Goal: Find specific page/section: Locate a particular part of the current website

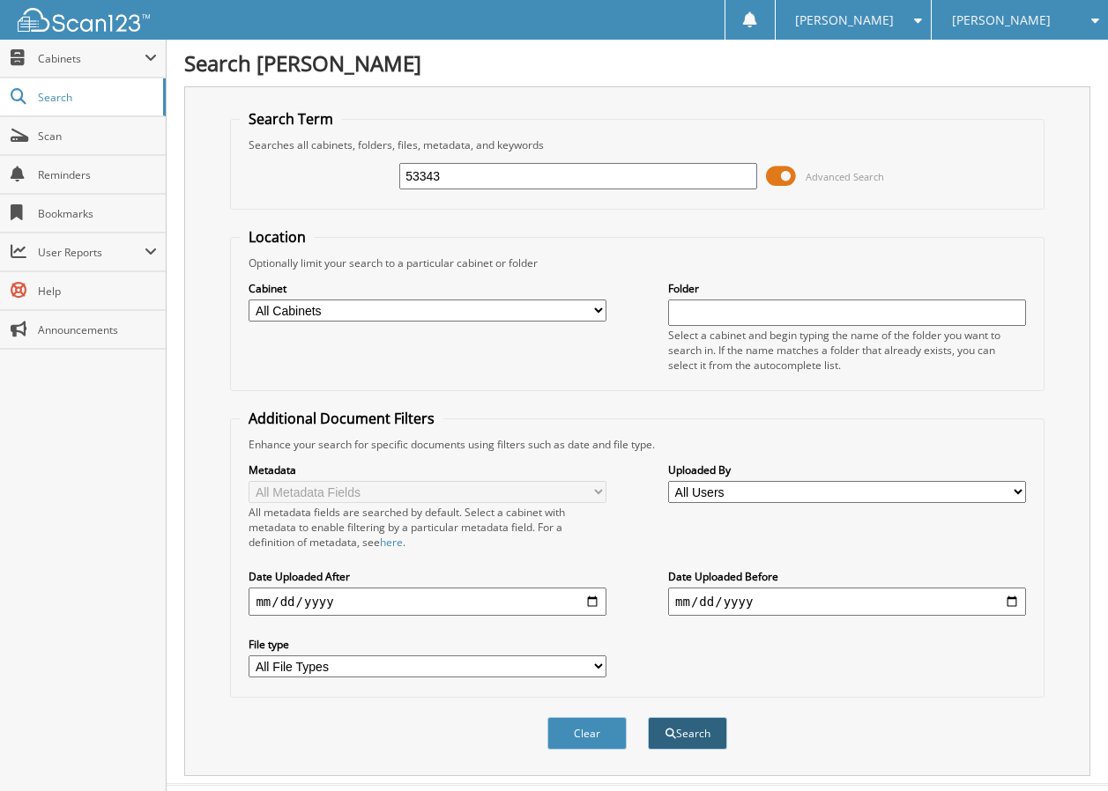
type input "53343"
click at [696, 734] on button "Search" at bounding box center [687, 733] width 79 height 33
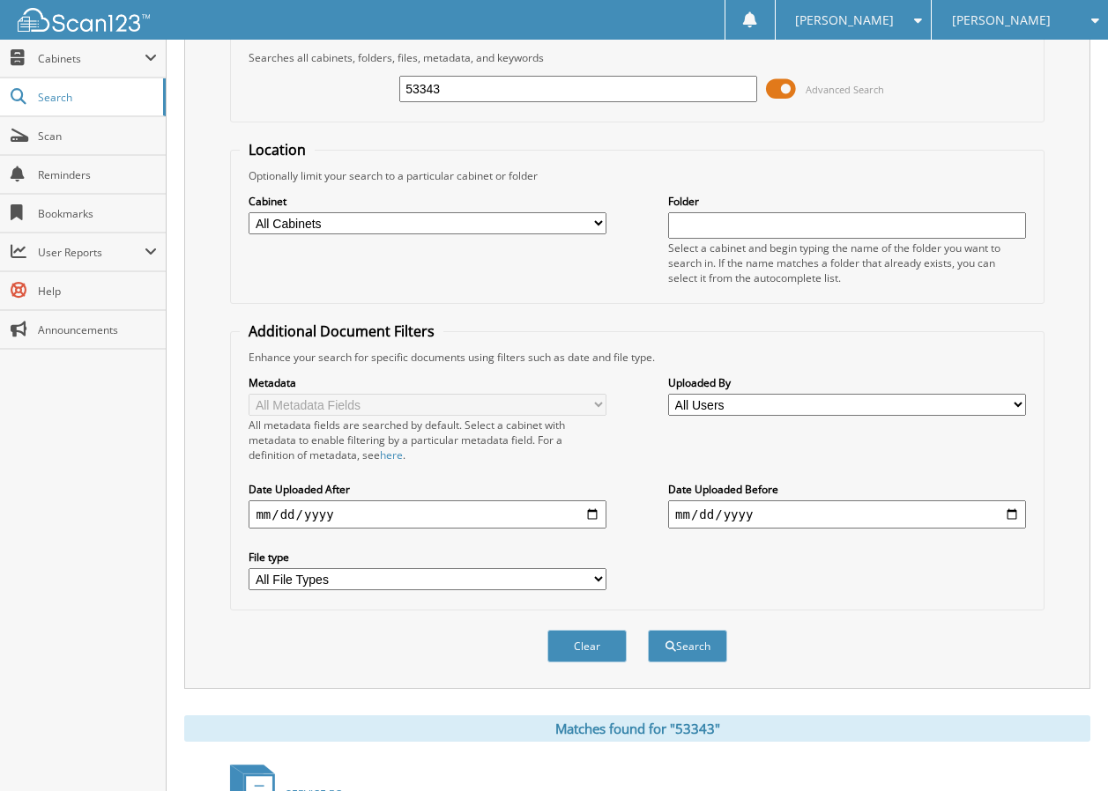
scroll to position [485, 0]
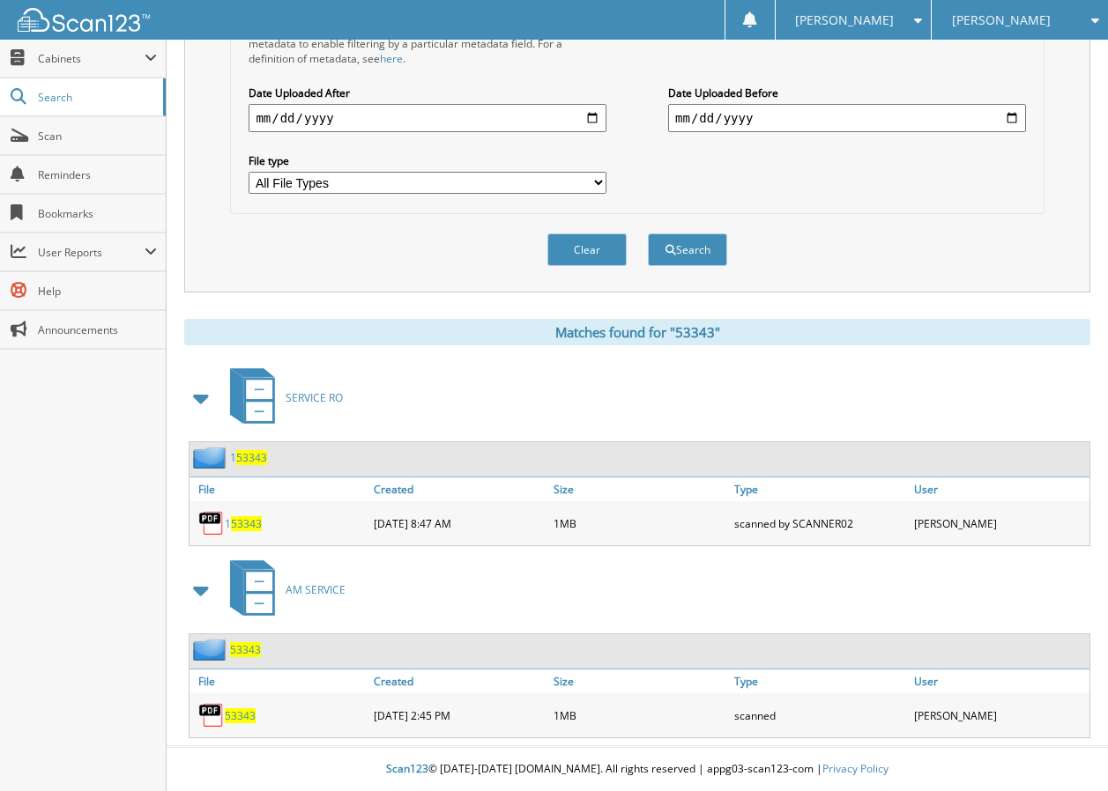
click at [235, 717] on span "53343" at bounding box center [240, 715] width 31 height 15
click at [583, 245] on button "Clear" at bounding box center [586, 249] width 79 height 33
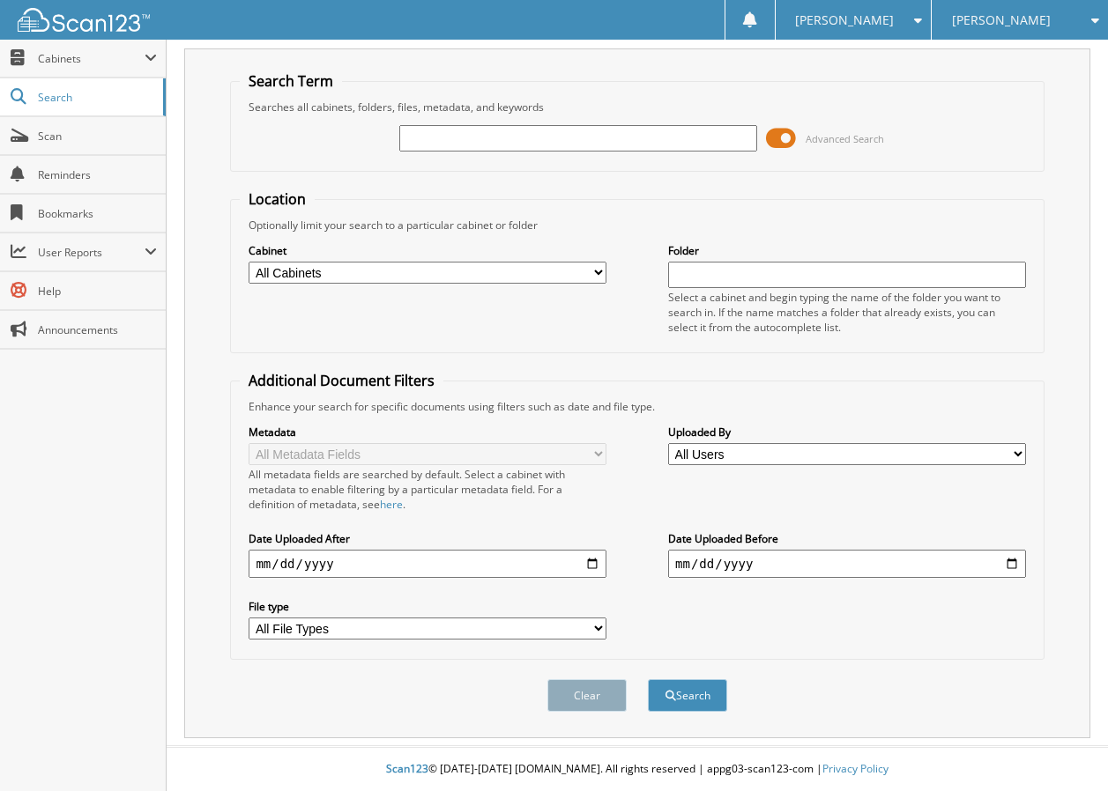
scroll to position [39, 0]
drag, startPoint x: 418, startPoint y: 135, endPoint x: 463, endPoint y: 142, distance: 45.5
click at [419, 136] on input "text" at bounding box center [578, 138] width 358 height 26
type input "53370"
click at [666, 700] on span "submit" at bounding box center [670, 696] width 11 height 11
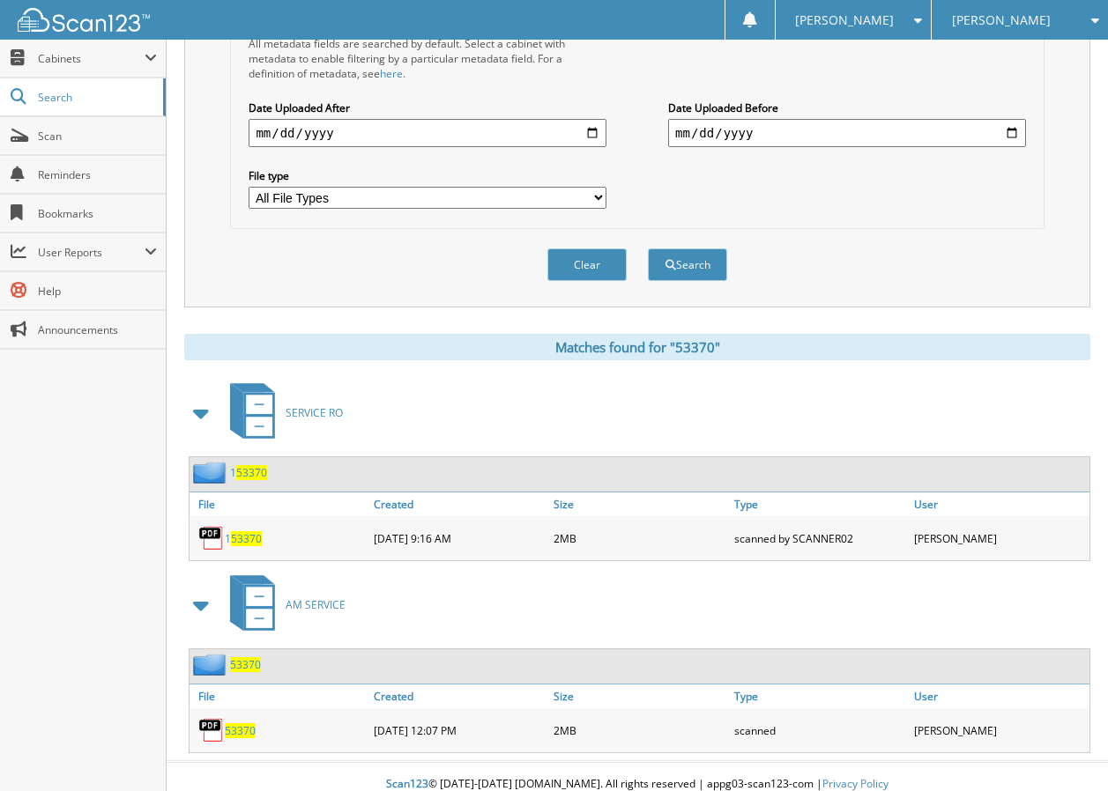
scroll to position [485, 0]
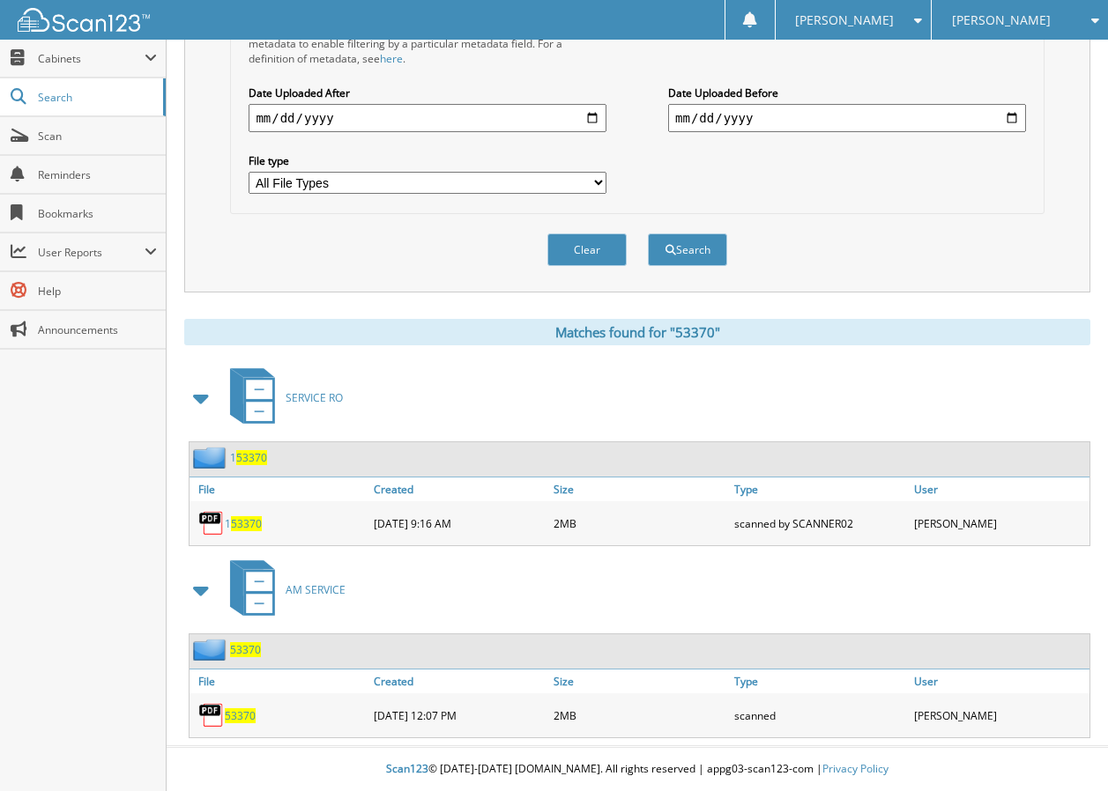
click at [239, 713] on span "53370" at bounding box center [240, 715] width 31 height 15
click at [584, 243] on button "Clear" at bounding box center [586, 249] width 79 height 33
